Goal: Task Accomplishment & Management: Manage account settings

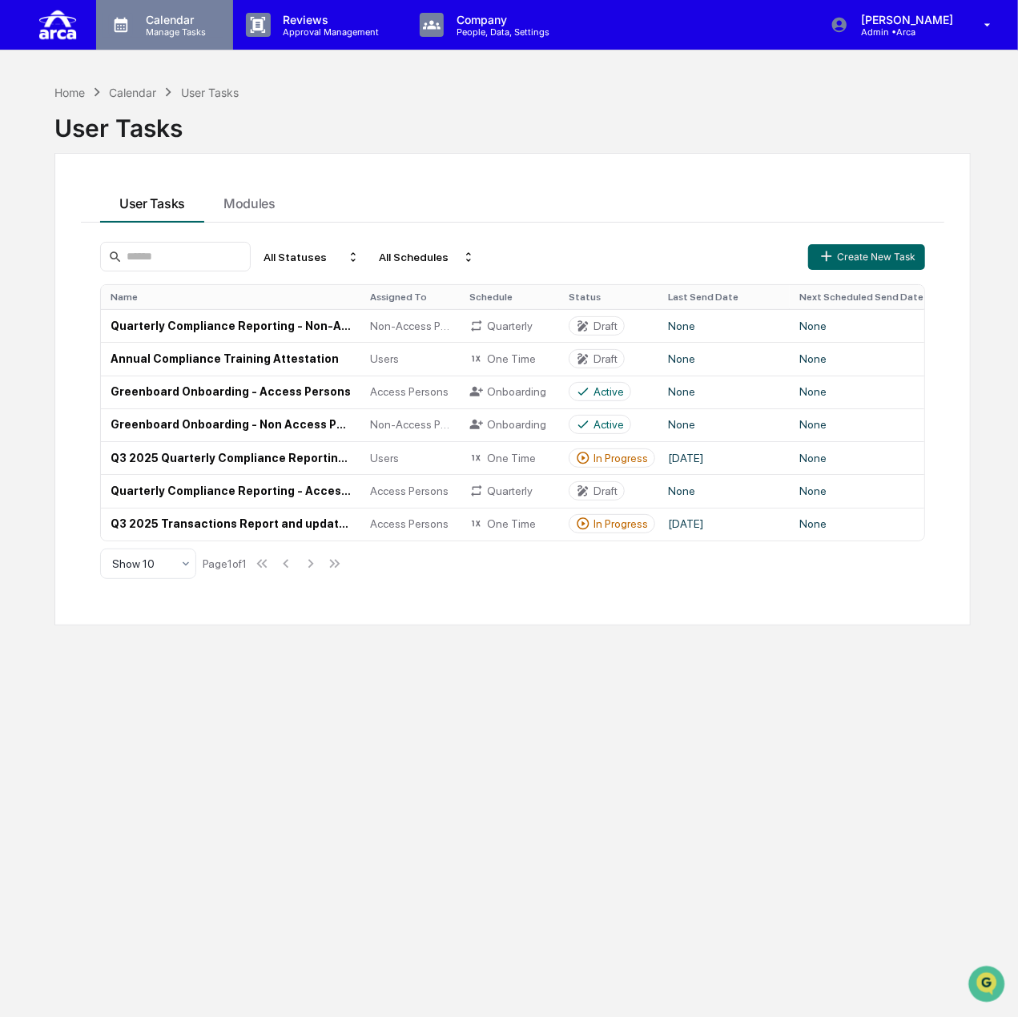
click at [178, 13] on p "Calendar" at bounding box center [173, 20] width 81 height 14
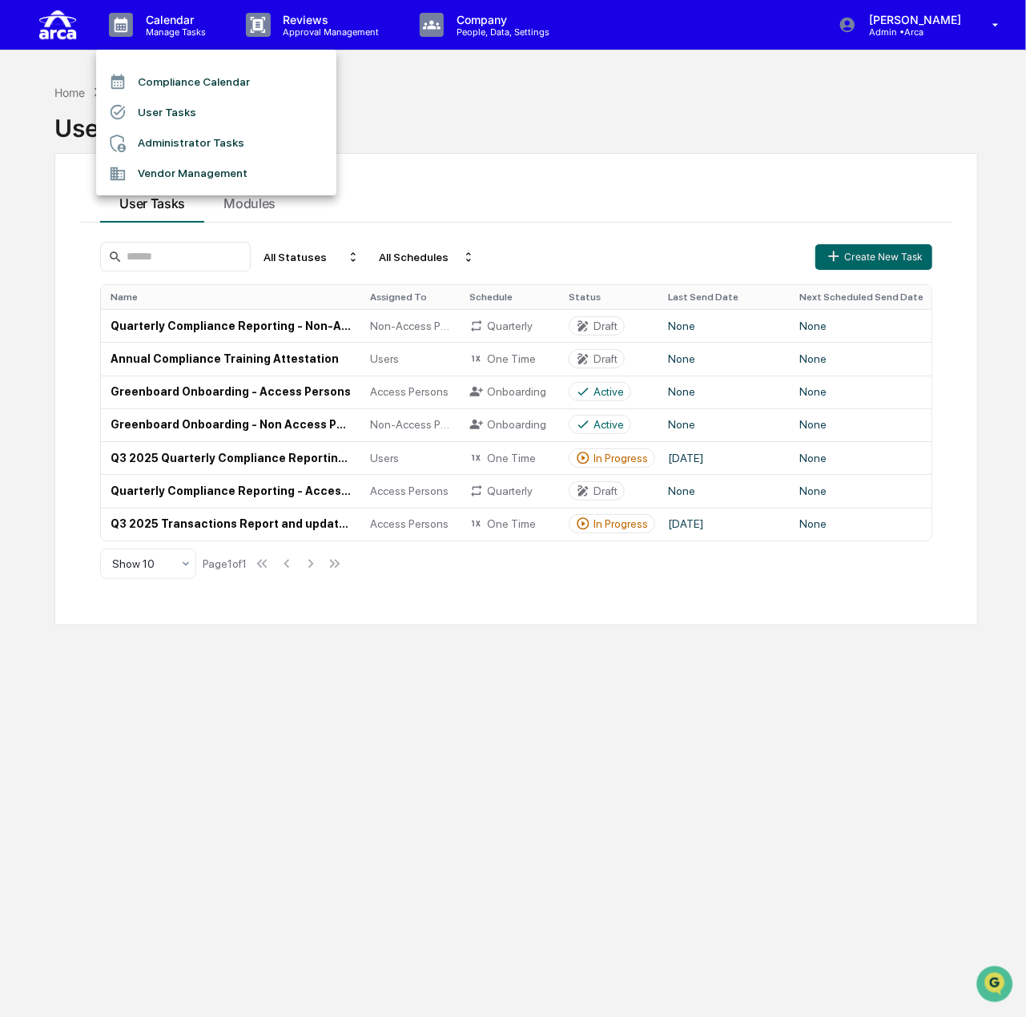
click at [183, 104] on li "User Tasks" at bounding box center [216, 112] width 240 height 30
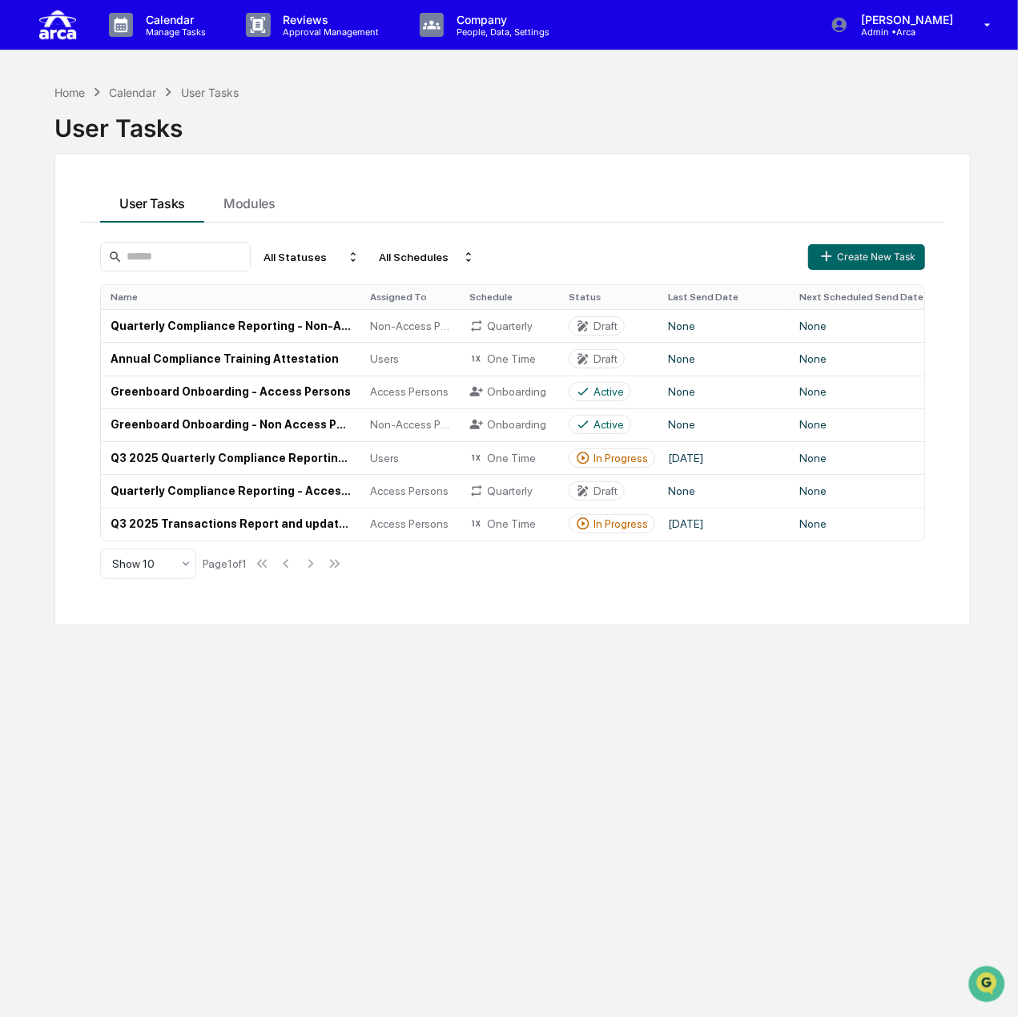
click at [183, 104] on div "User Tasks" at bounding box center [512, 122] width 916 height 42
click at [535, 15] on p "Company" at bounding box center [501, 20] width 114 height 14
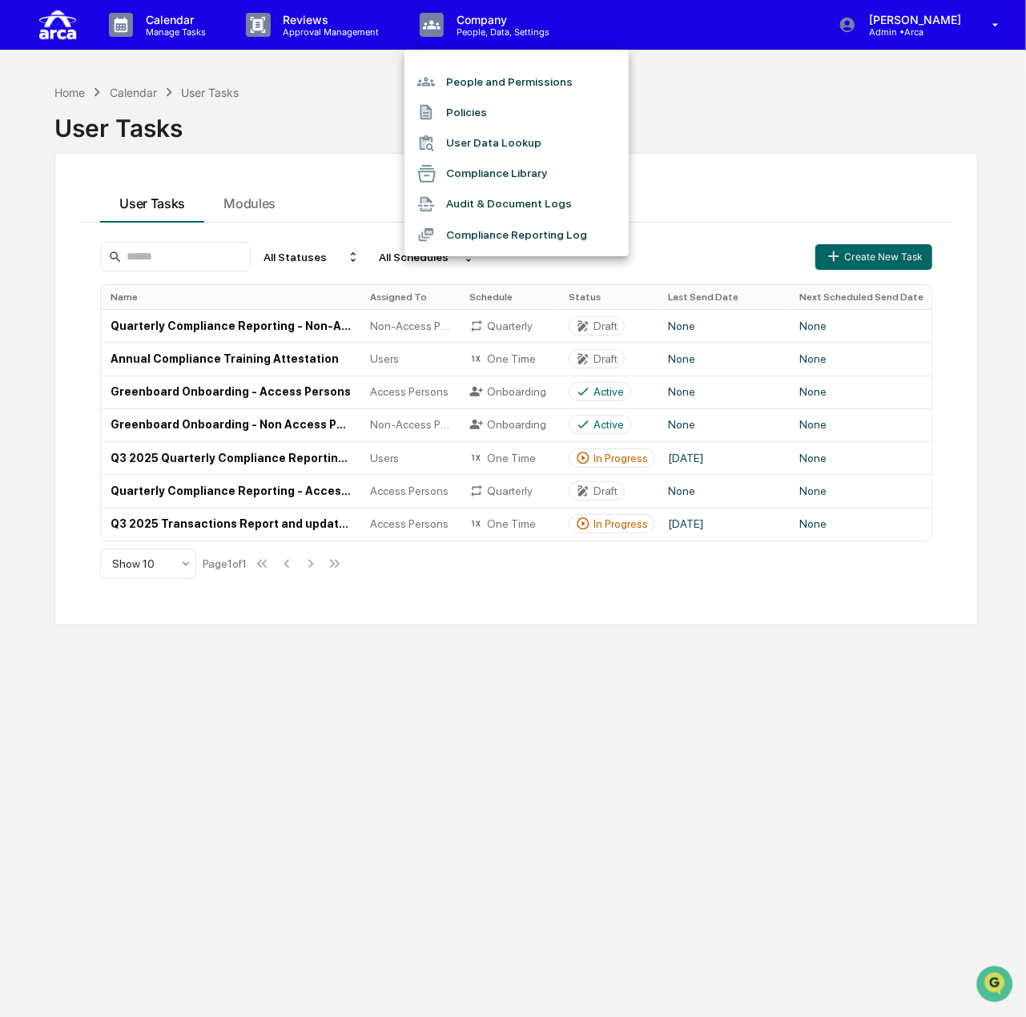
click at [509, 76] on li "People and Permissions" at bounding box center [516, 81] width 224 height 30
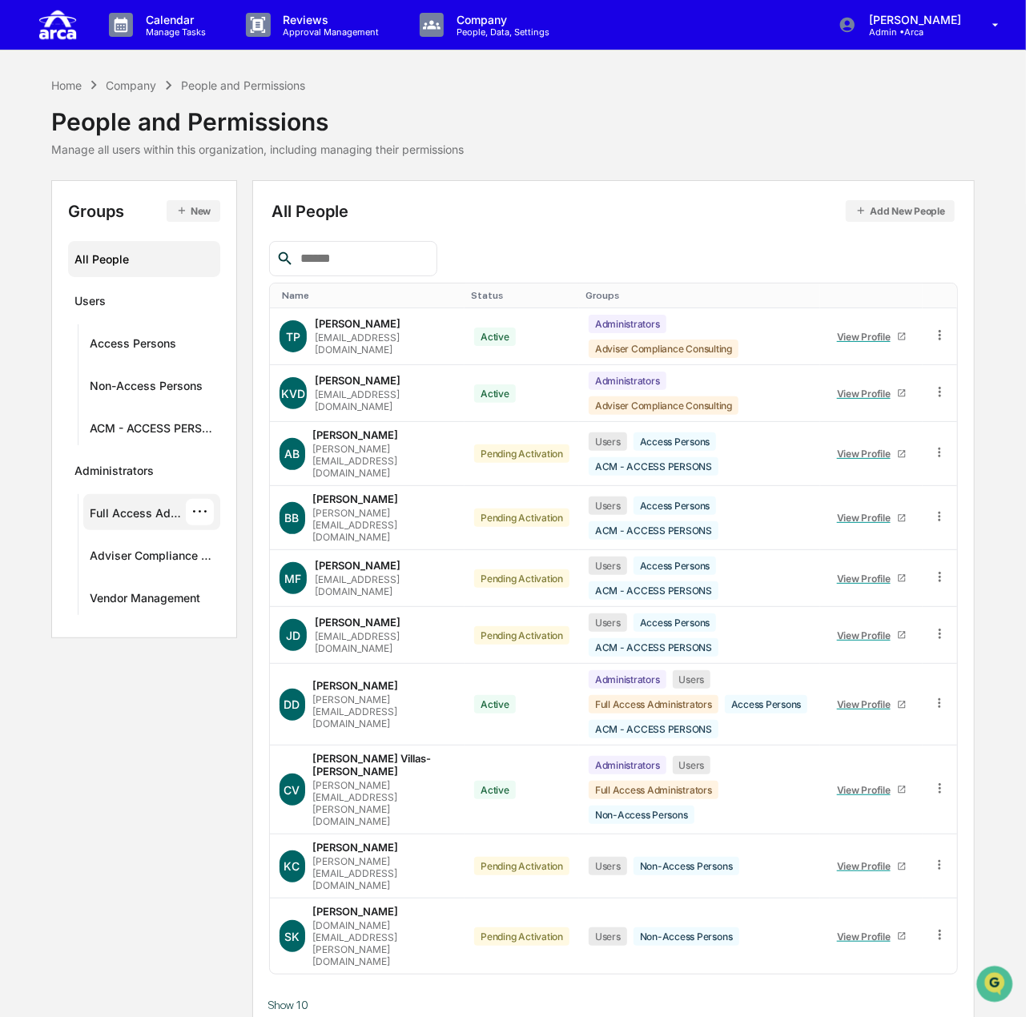
click at [138, 506] on div "Full Access Administrators" at bounding box center [138, 515] width 96 height 19
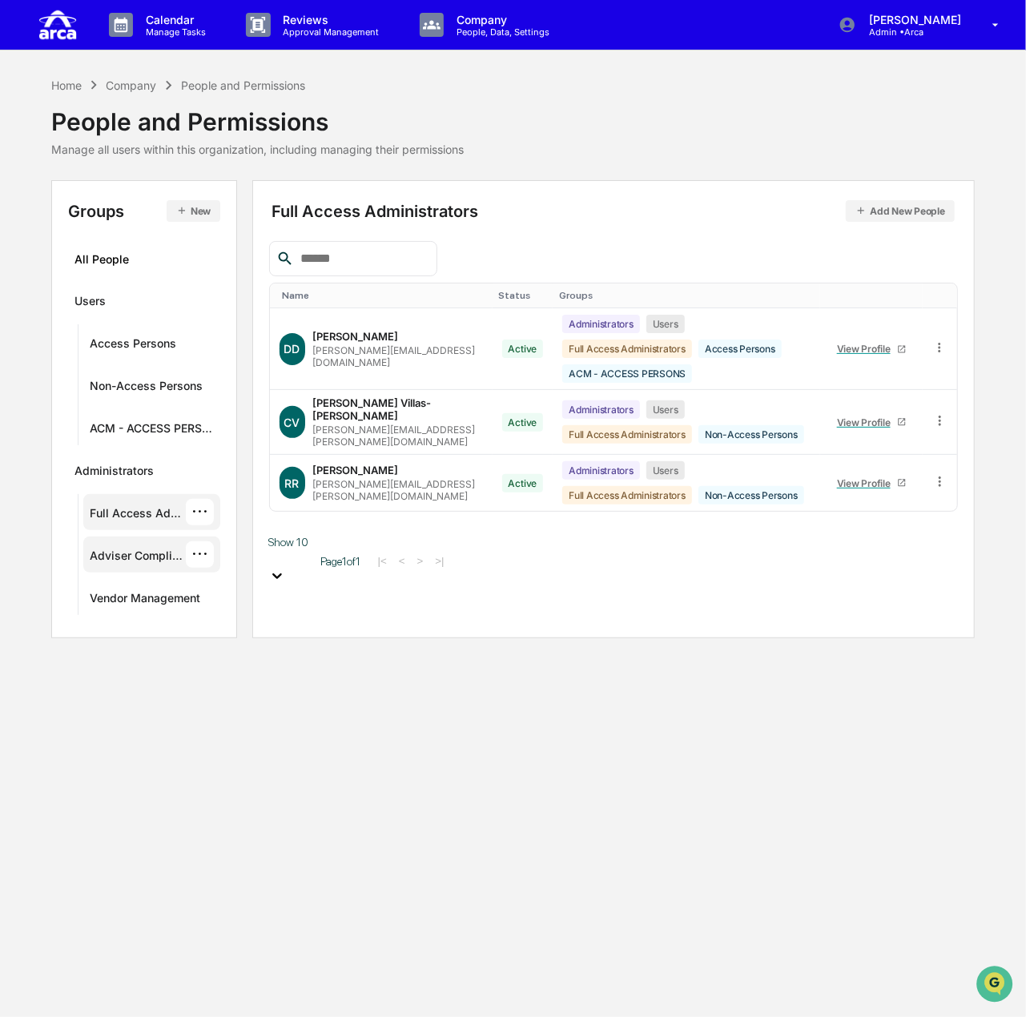
click at [152, 553] on div "Adviser Compliance Consulting" at bounding box center [138, 558] width 96 height 19
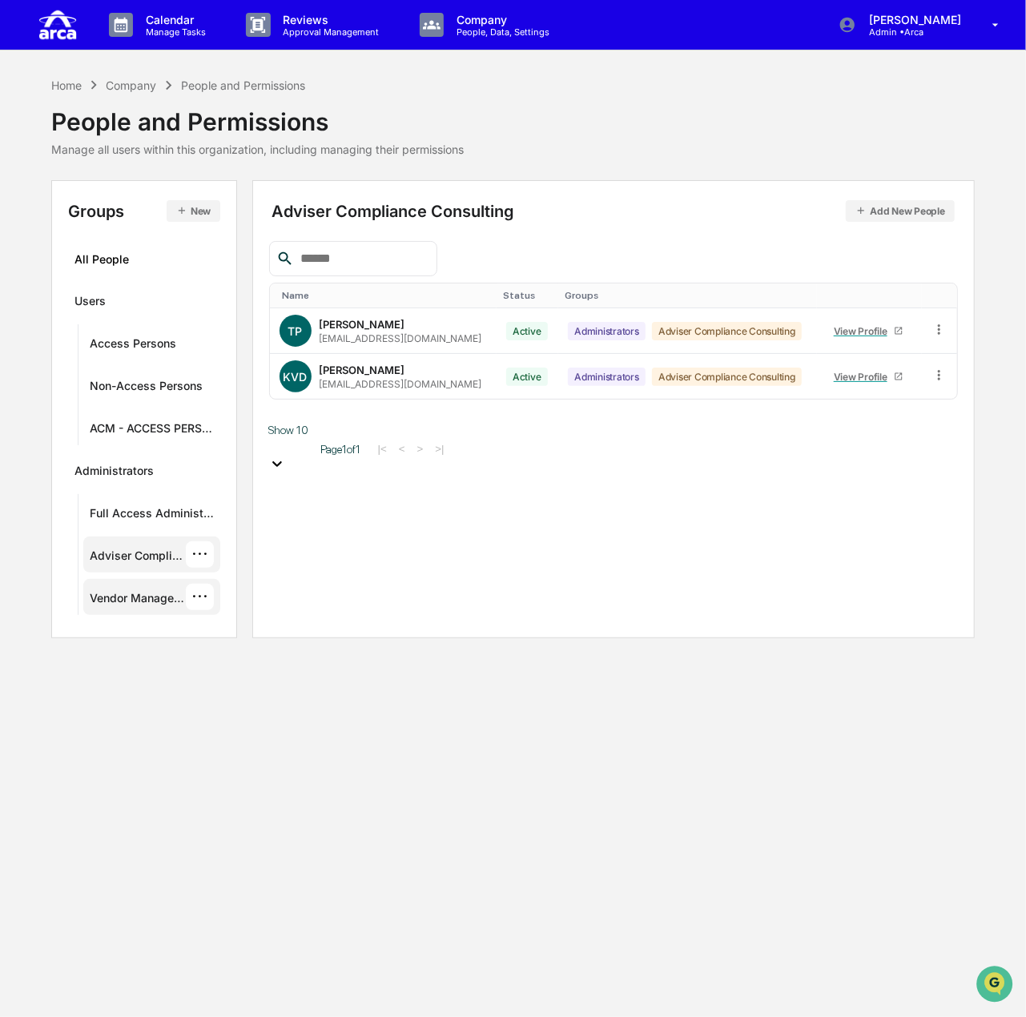
click at [156, 585] on div "Vendor Management ···" at bounding box center [152, 597] width 124 height 26
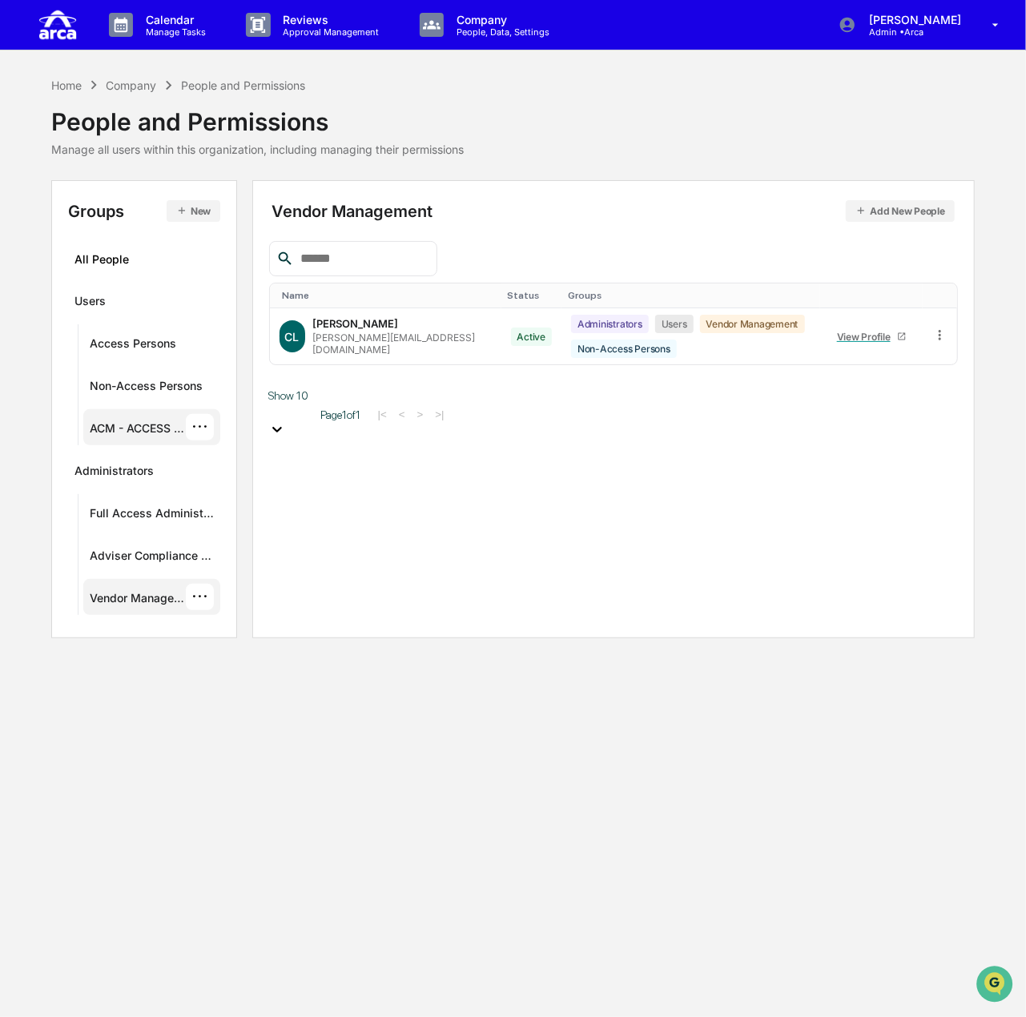
click at [135, 419] on div "ACM - ACCESS PERSONS ···" at bounding box center [152, 427] width 124 height 26
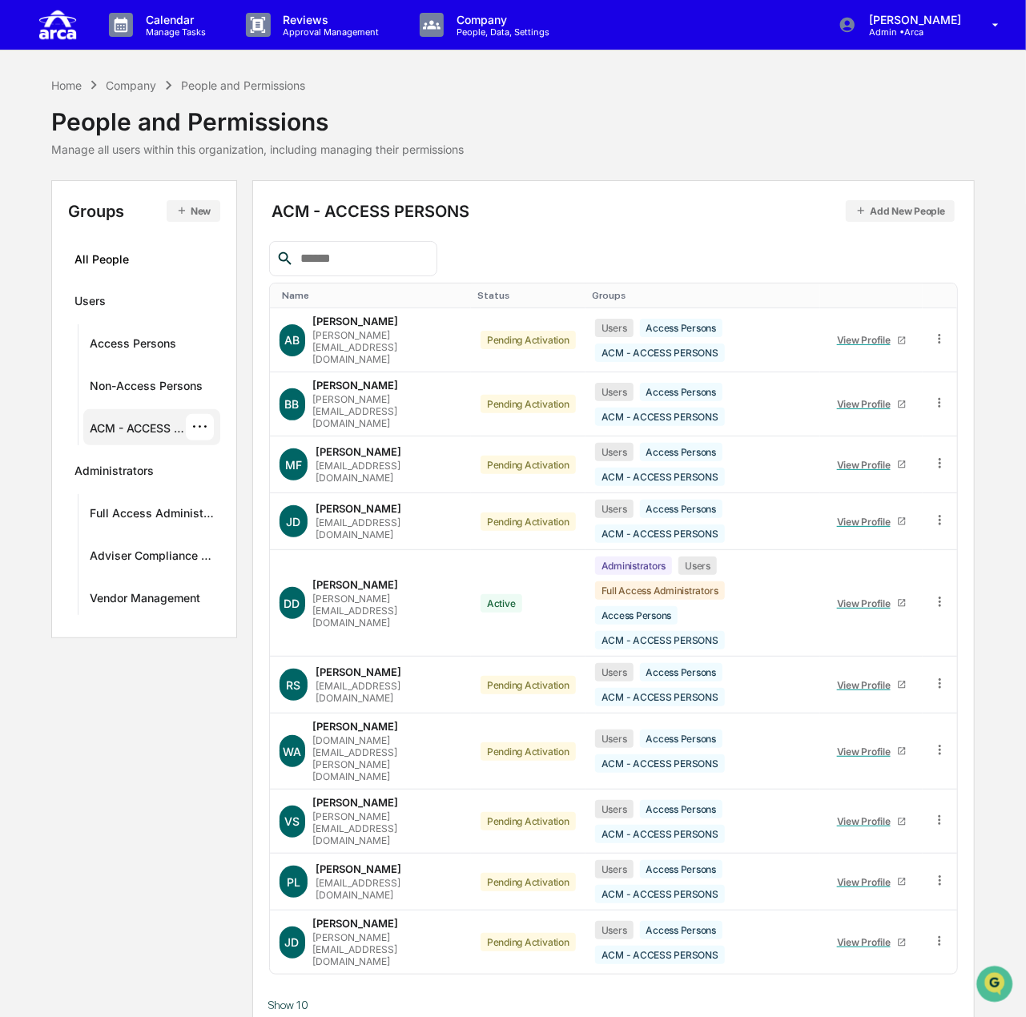
click at [201, 215] on button "New" at bounding box center [194, 211] width 54 height 22
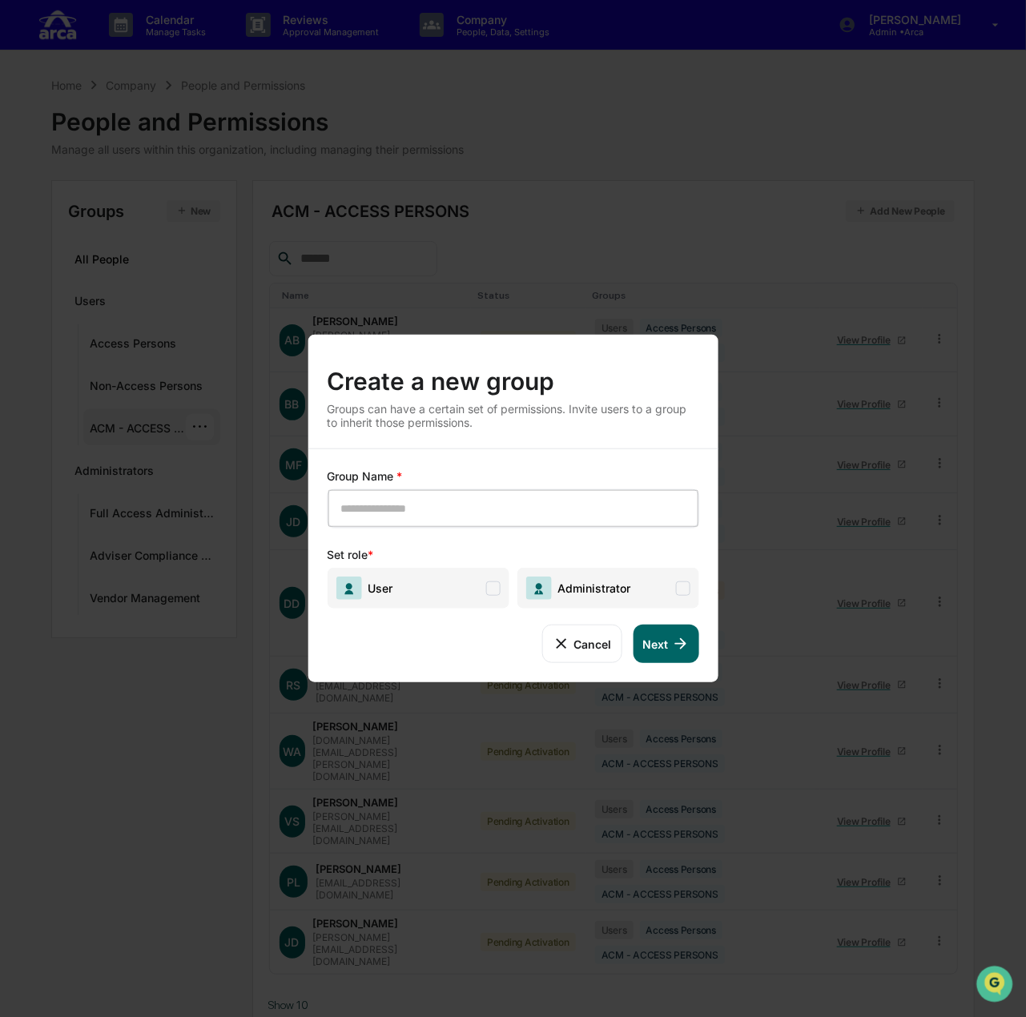
click at [440, 587] on span "User" at bounding box center [418, 588] width 182 height 41
click at [450, 509] on input "text" at bounding box center [396, 508] width 115 height 21
type input "**********"
click at [646, 631] on button "Next" at bounding box center [666, 644] width 66 height 38
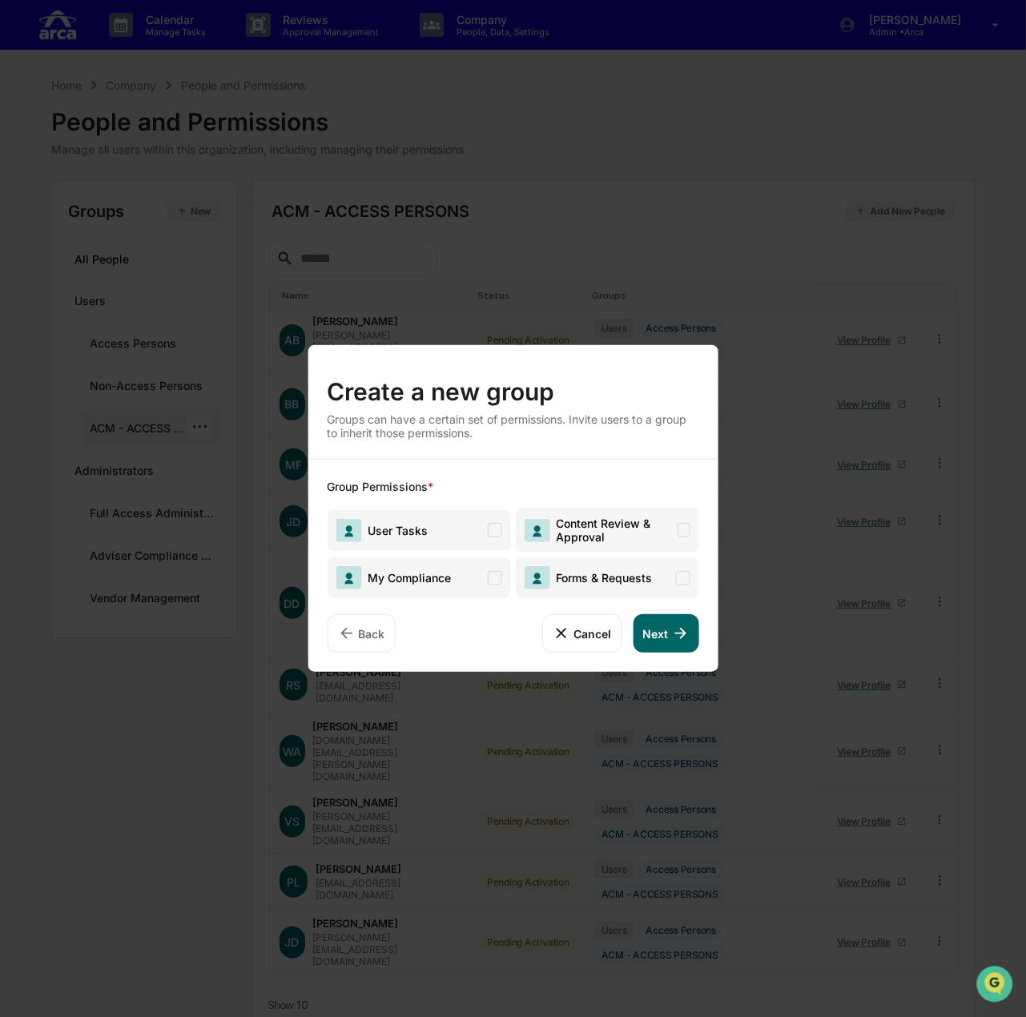
click at [572, 628] on button "Cancel" at bounding box center [581, 633] width 79 height 38
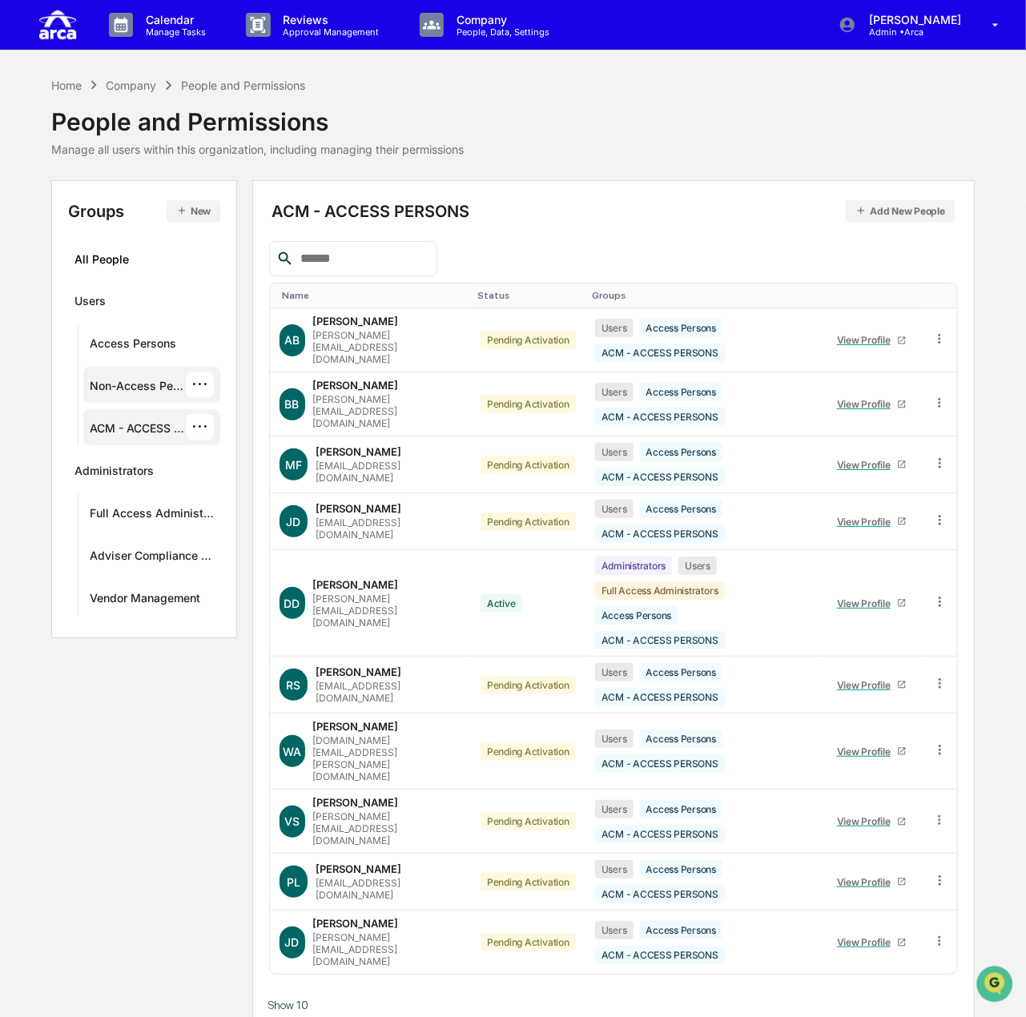
click at [168, 380] on div "Non-Access Persons" at bounding box center [138, 388] width 96 height 19
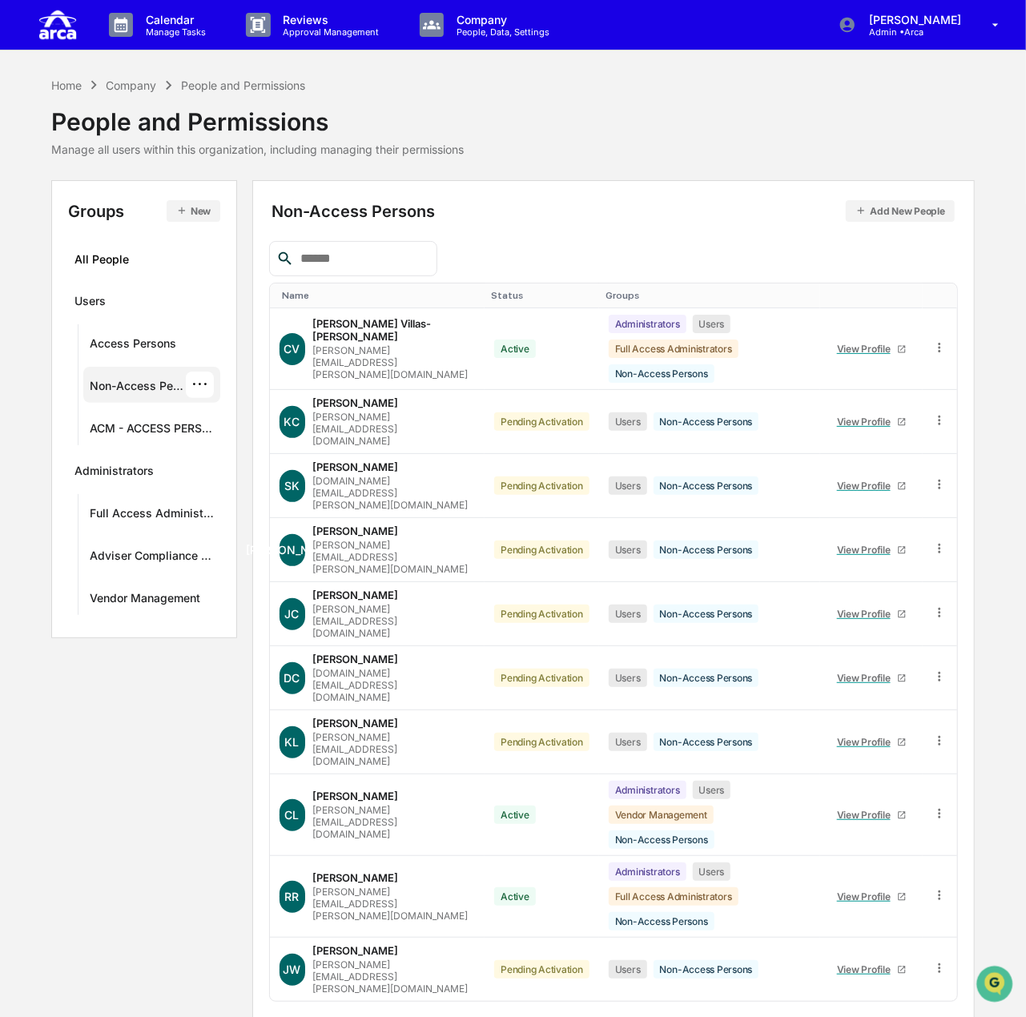
click at [207, 382] on div "···" at bounding box center [200, 385] width 28 height 26
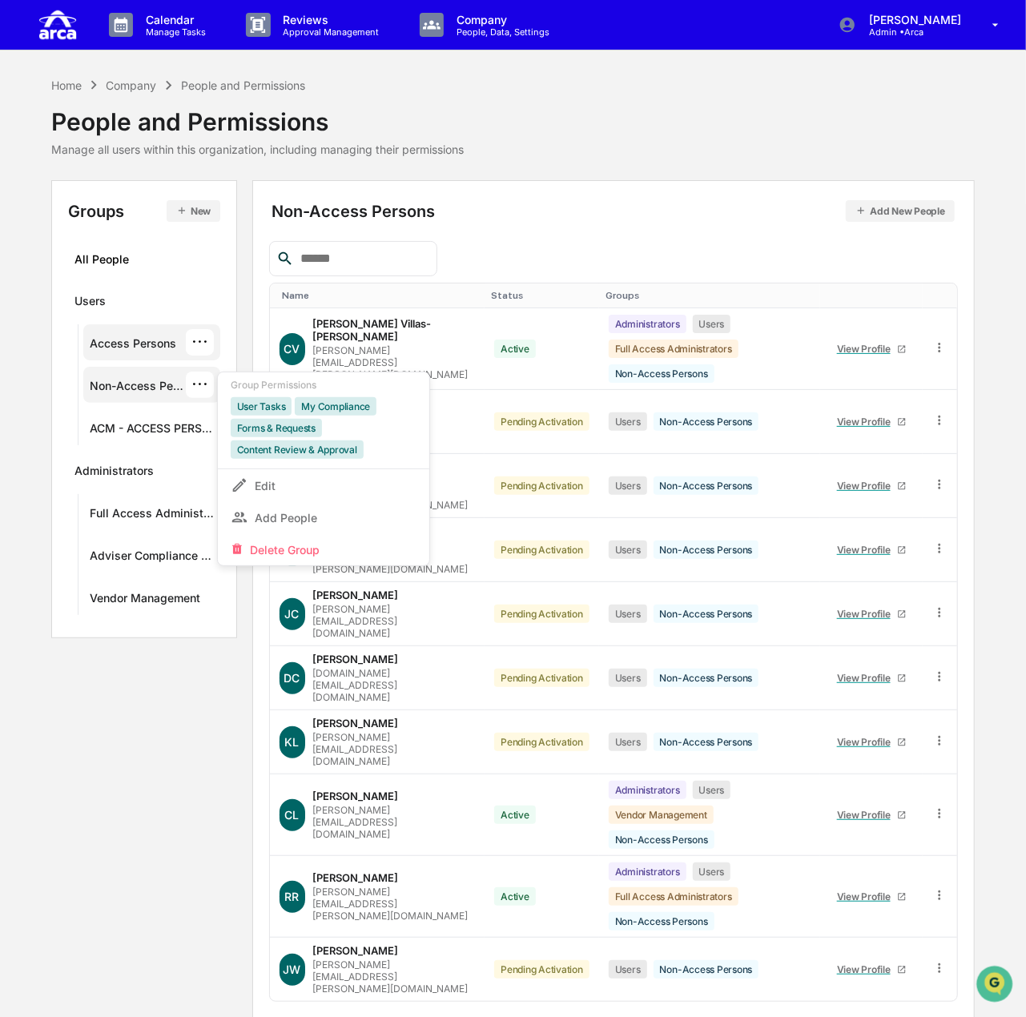
click at [184, 344] on div "Access Persons ···" at bounding box center [152, 342] width 124 height 26
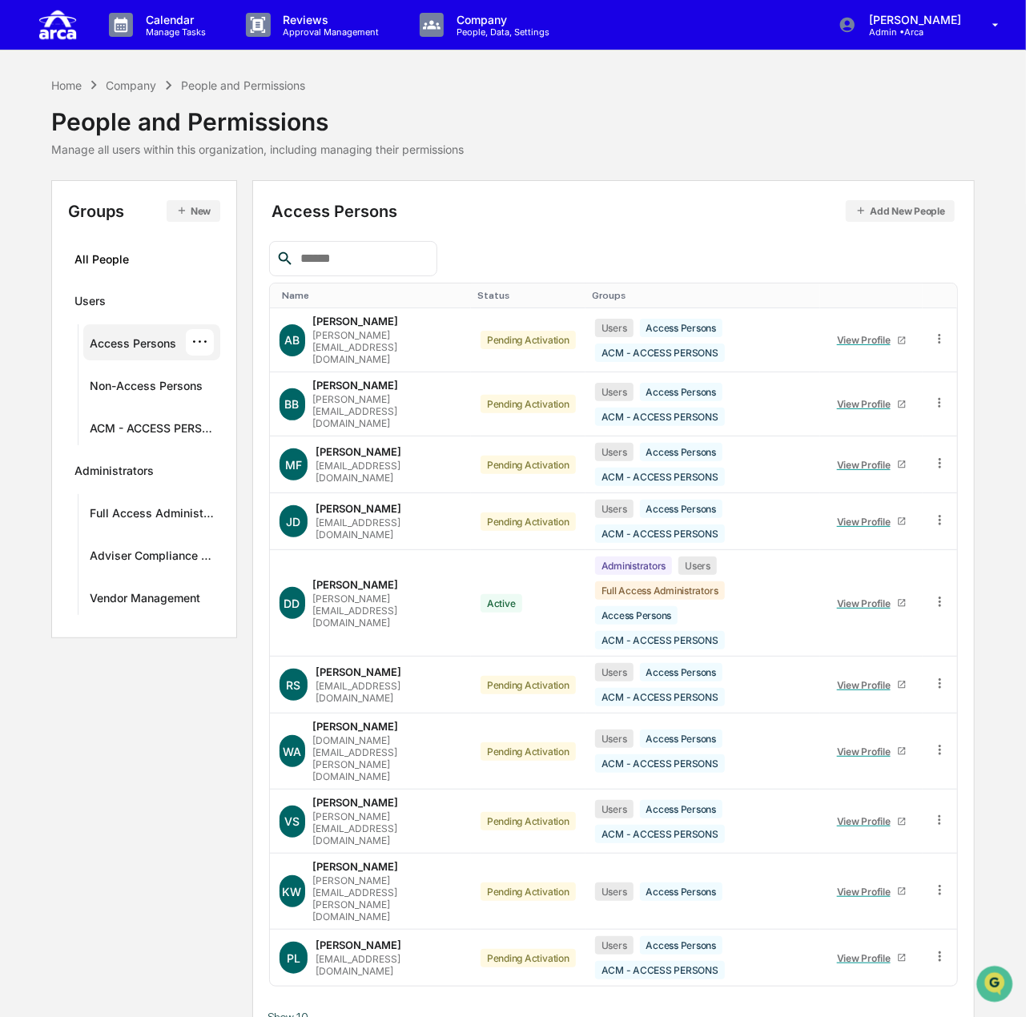
click at [201, 344] on div "···" at bounding box center [200, 342] width 28 height 26
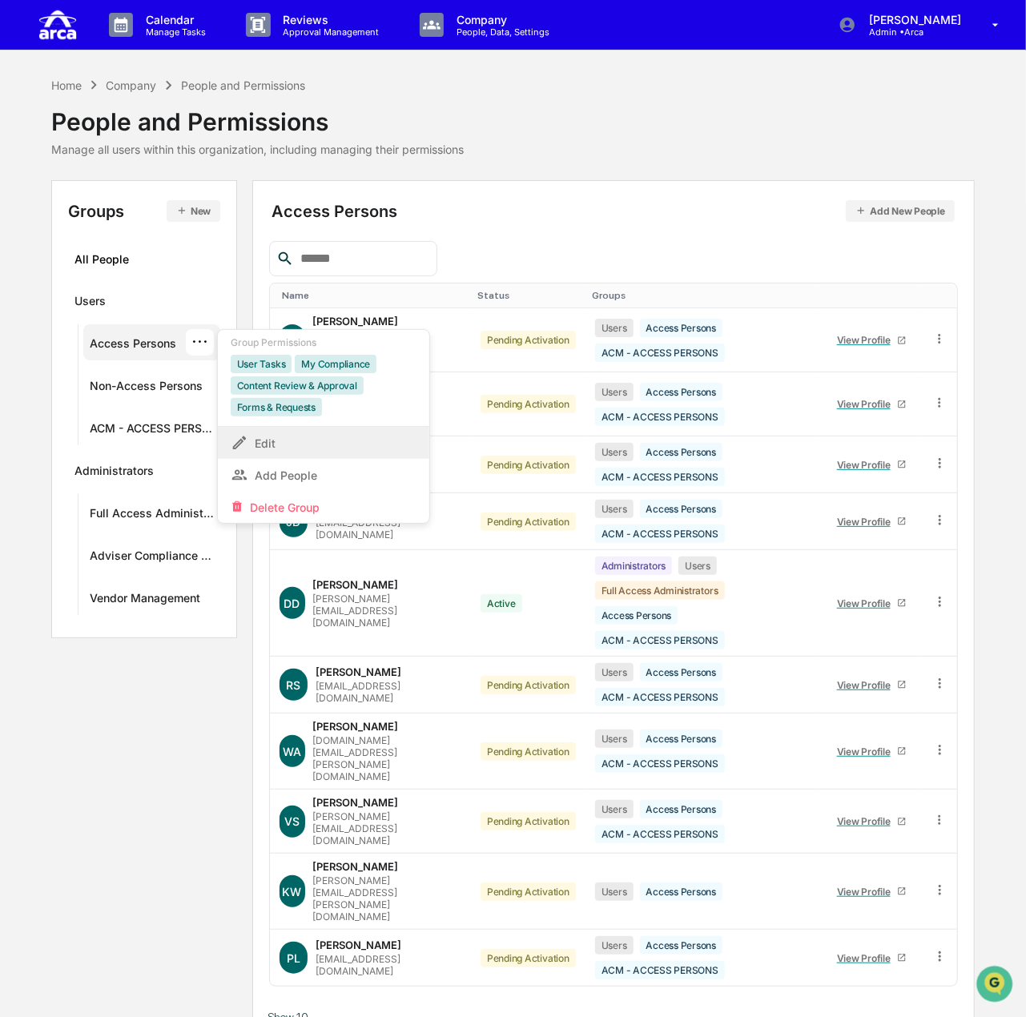
click at [273, 446] on div "Edit" at bounding box center [324, 442] width 186 height 19
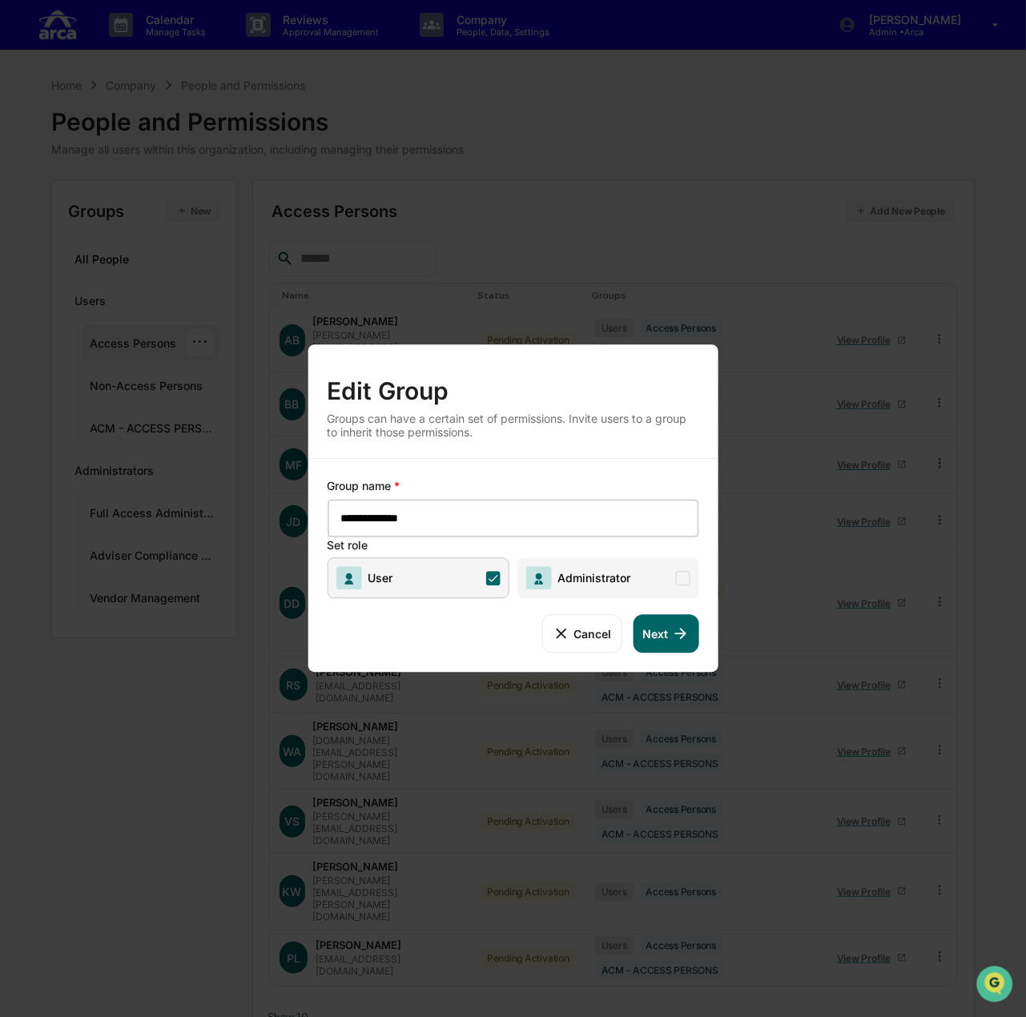
click at [672, 619] on button "Next" at bounding box center [666, 633] width 66 height 38
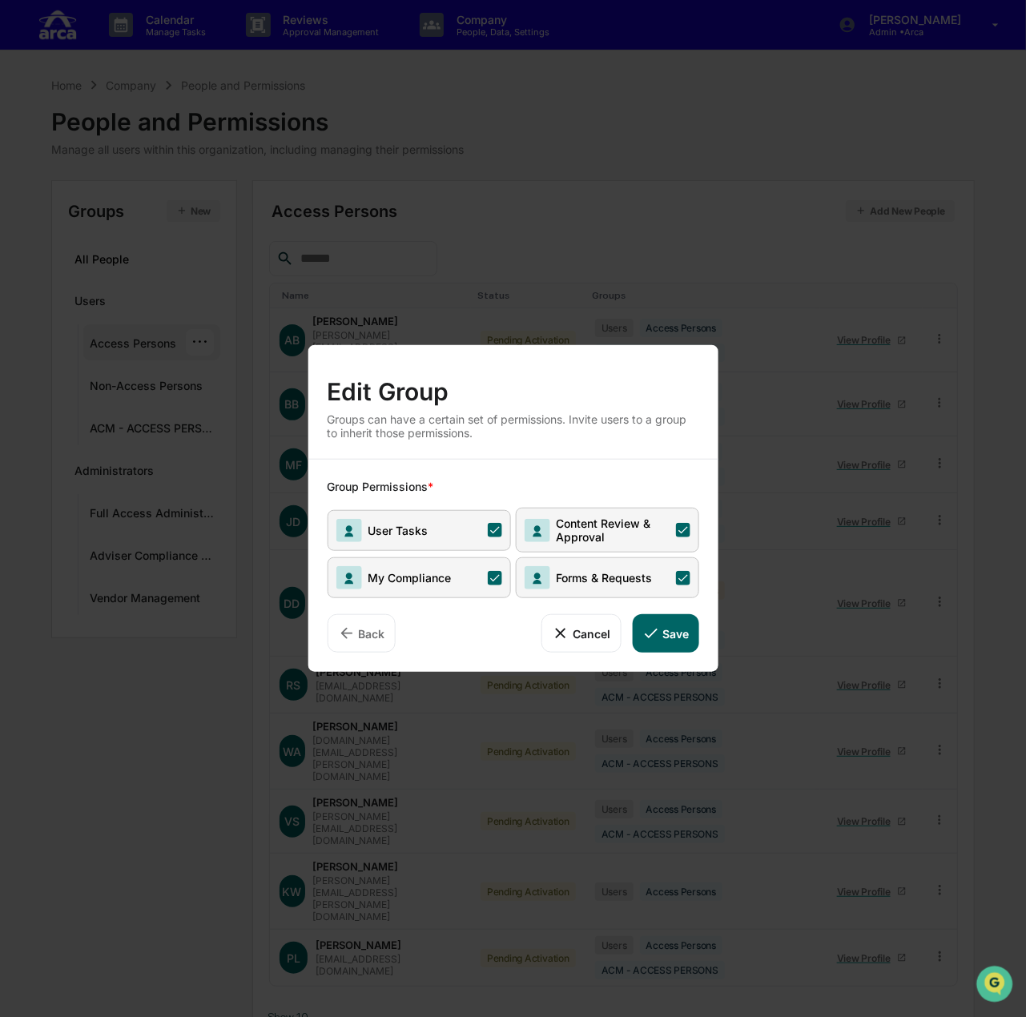
click at [567, 634] on icon at bounding box center [561, 634] width 18 height 18
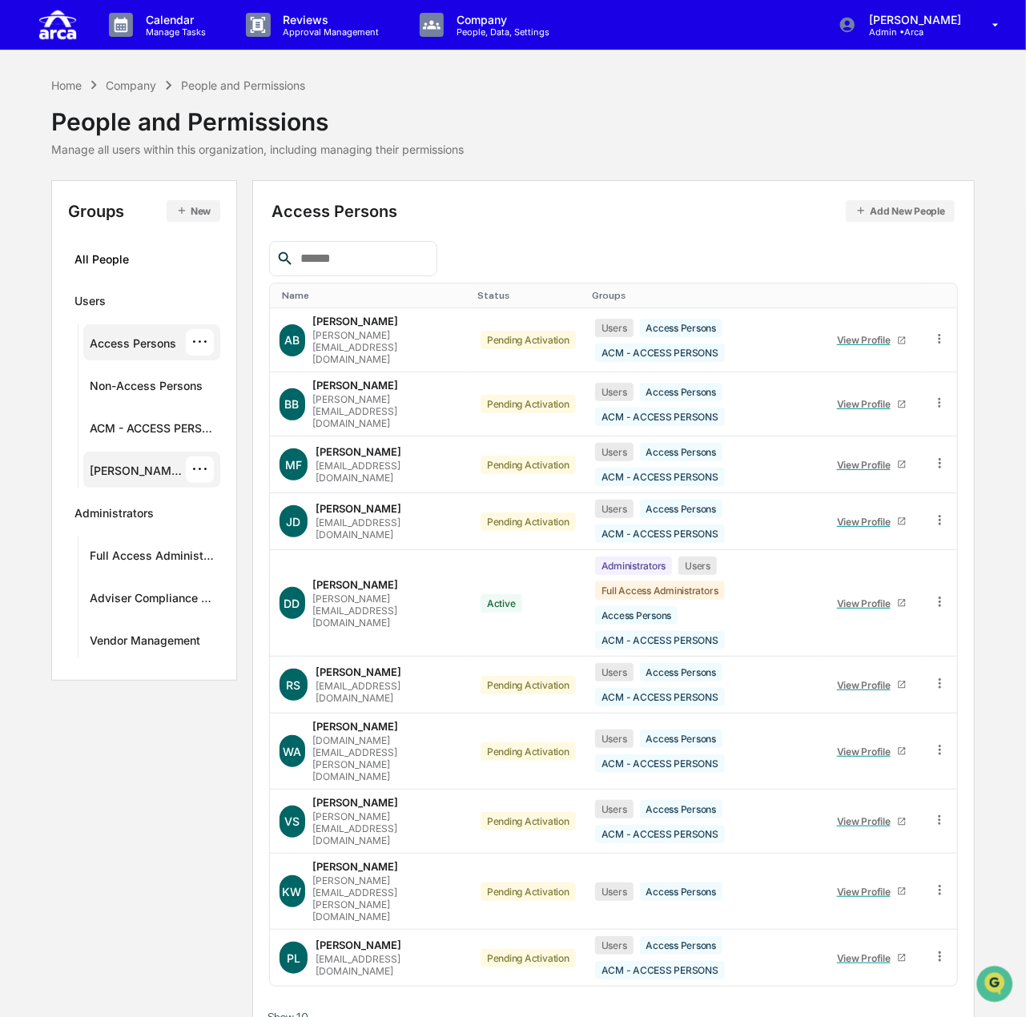
click at [152, 457] on div "[PERSON_NAME] Only ···" at bounding box center [152, 470] width 124 height 26
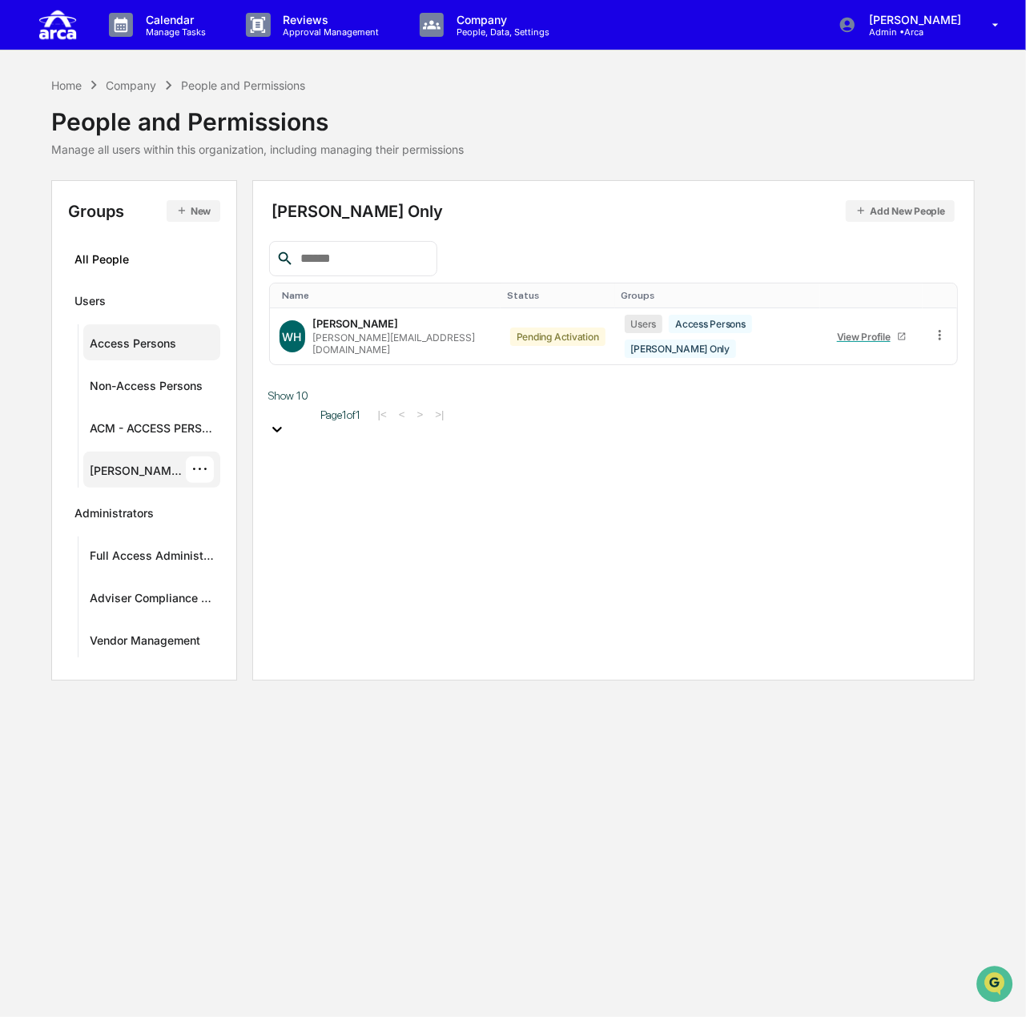
click at [197, 465] on div "···" at bounding box center [200, 470] width 28 height 26
click at [282, 525] on div "Edit" at bounding box center [324, 526] width 186 height 19
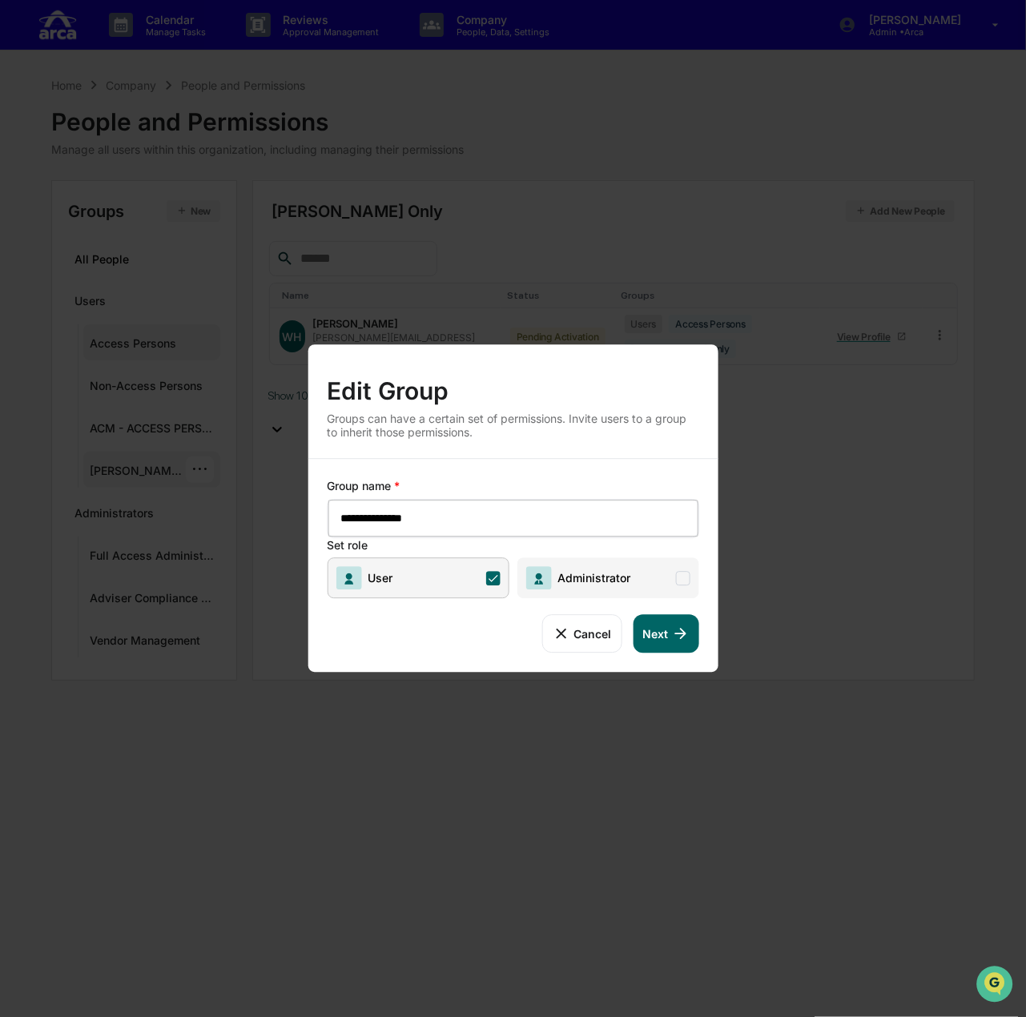
click at [670, 635] on button "Next" at bounding box center [666, 633] width 66 height 38
click at [439, 573] on span "My Compliance" at bounding box center [406, 578] width 90 height 14
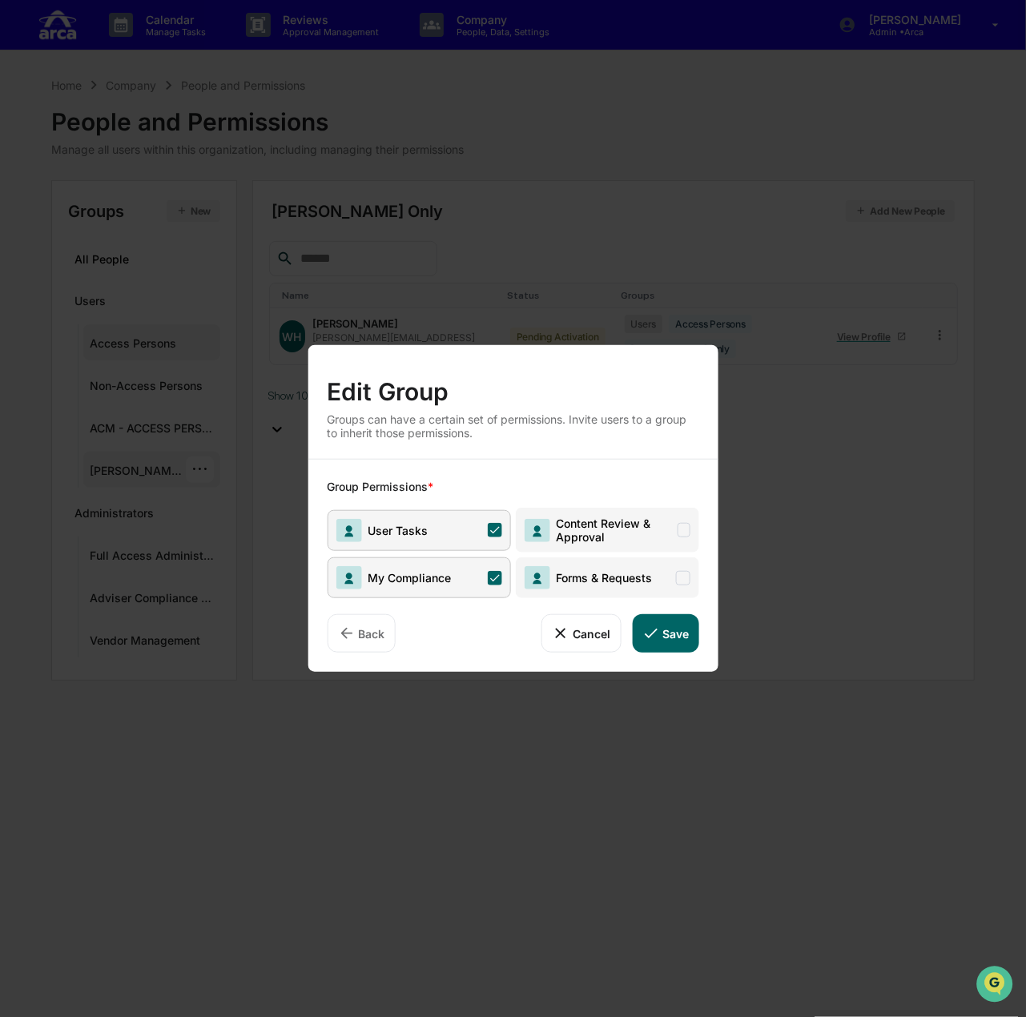
click at [662, 630] on button "Save" at bounding box center [665, 633] width 66 height 38
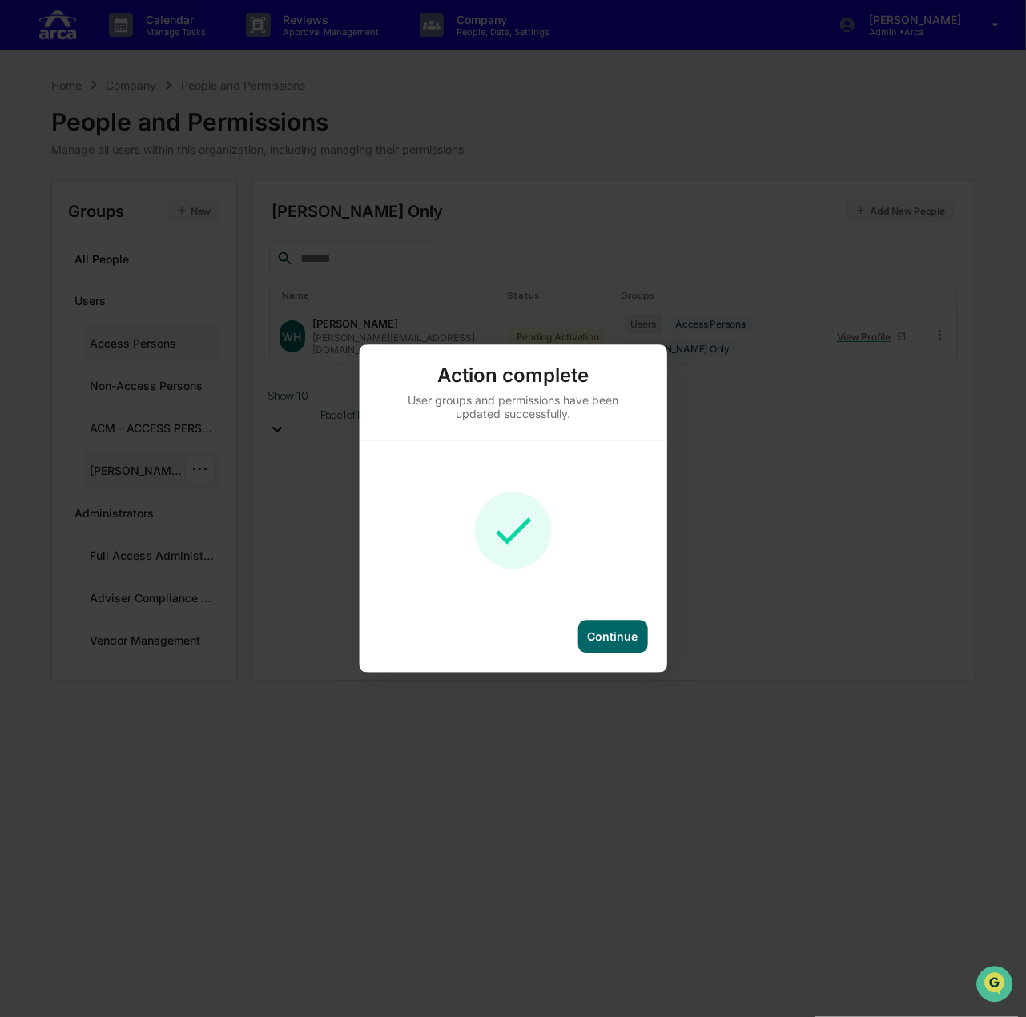
click at [597, 636] on div "Continue" at bounding box center [613, 637] width 50 height 14
